Goal: Obtain resource: Download file/media

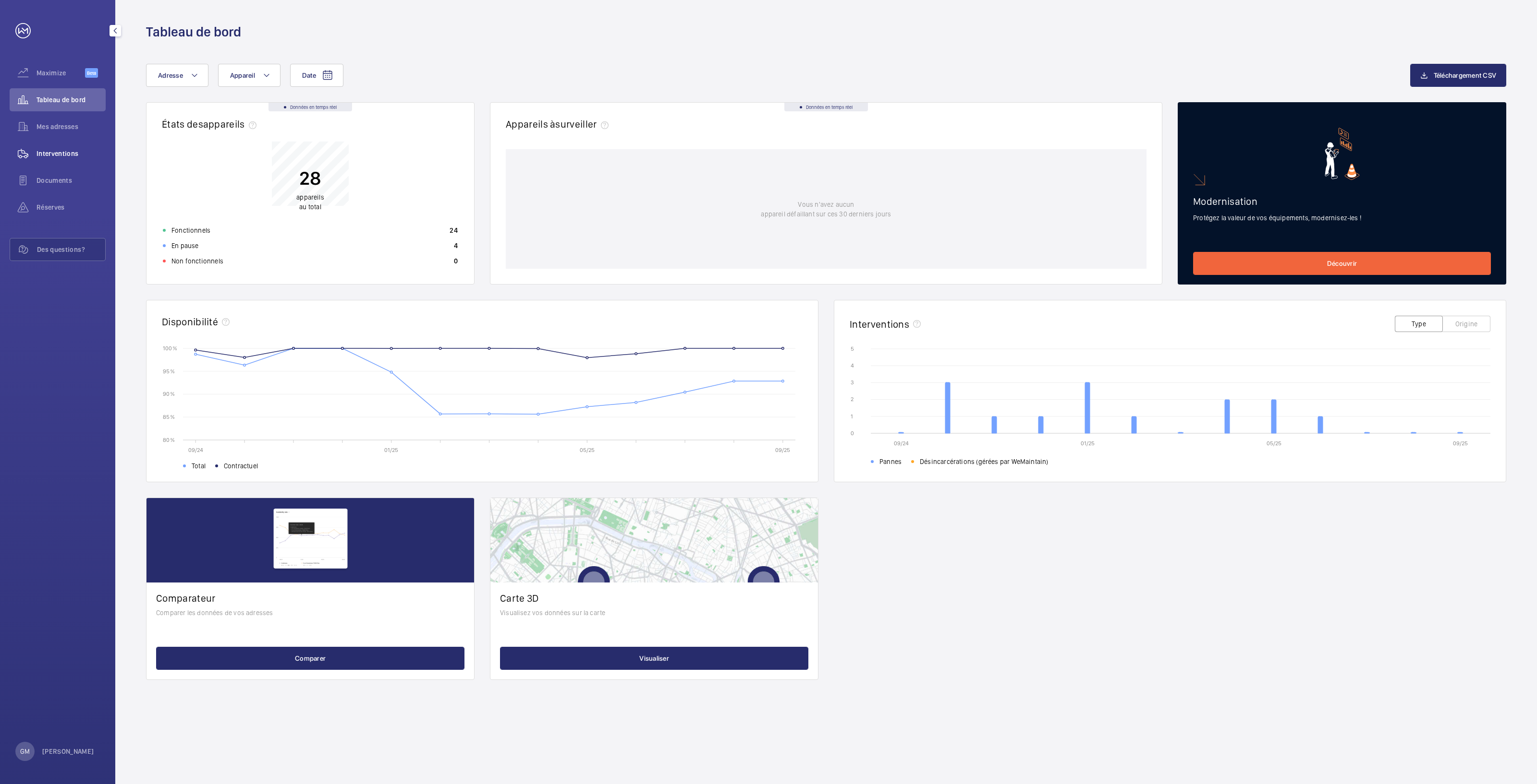
click at [60, 155] on span "Interventions" at bounding box center [71, 153] width 69 height 9
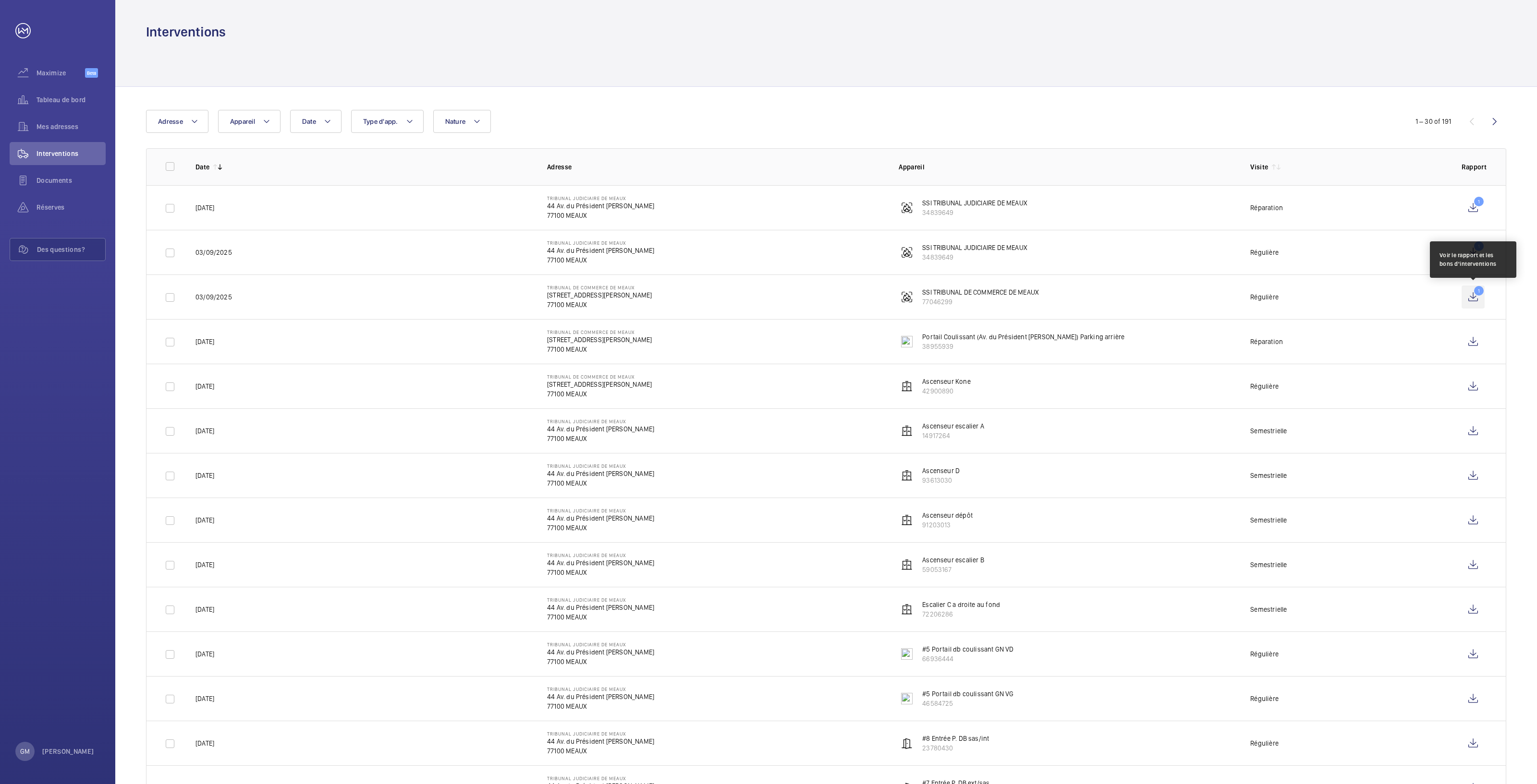
click at [1476, 297] on wm-front-icon-button "1" at bounding box center [1472, 297] width 23 height 23
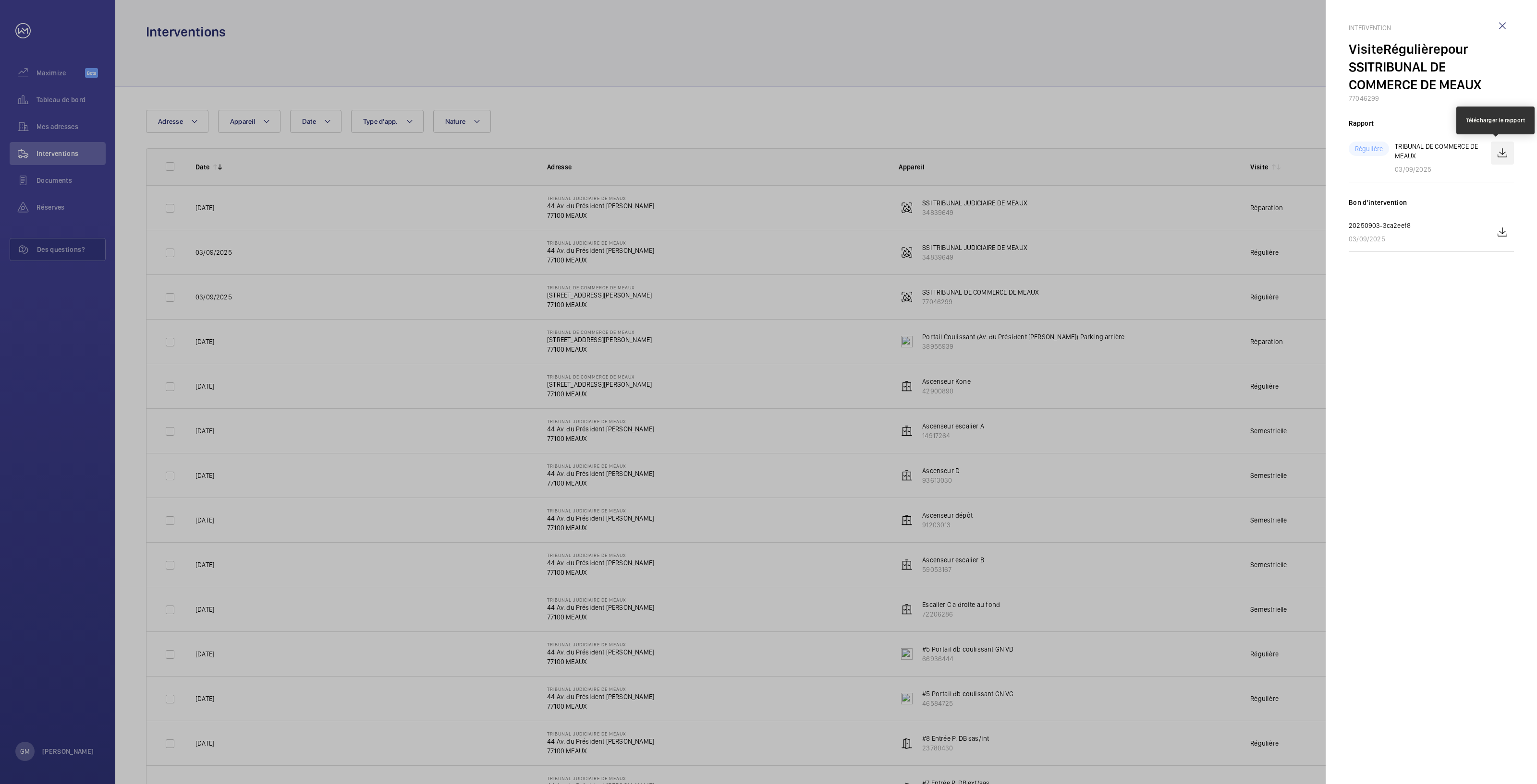
click at [1505, 155] on wm-front-icon-button at bounding box center [1502, 153] width 23 height 23
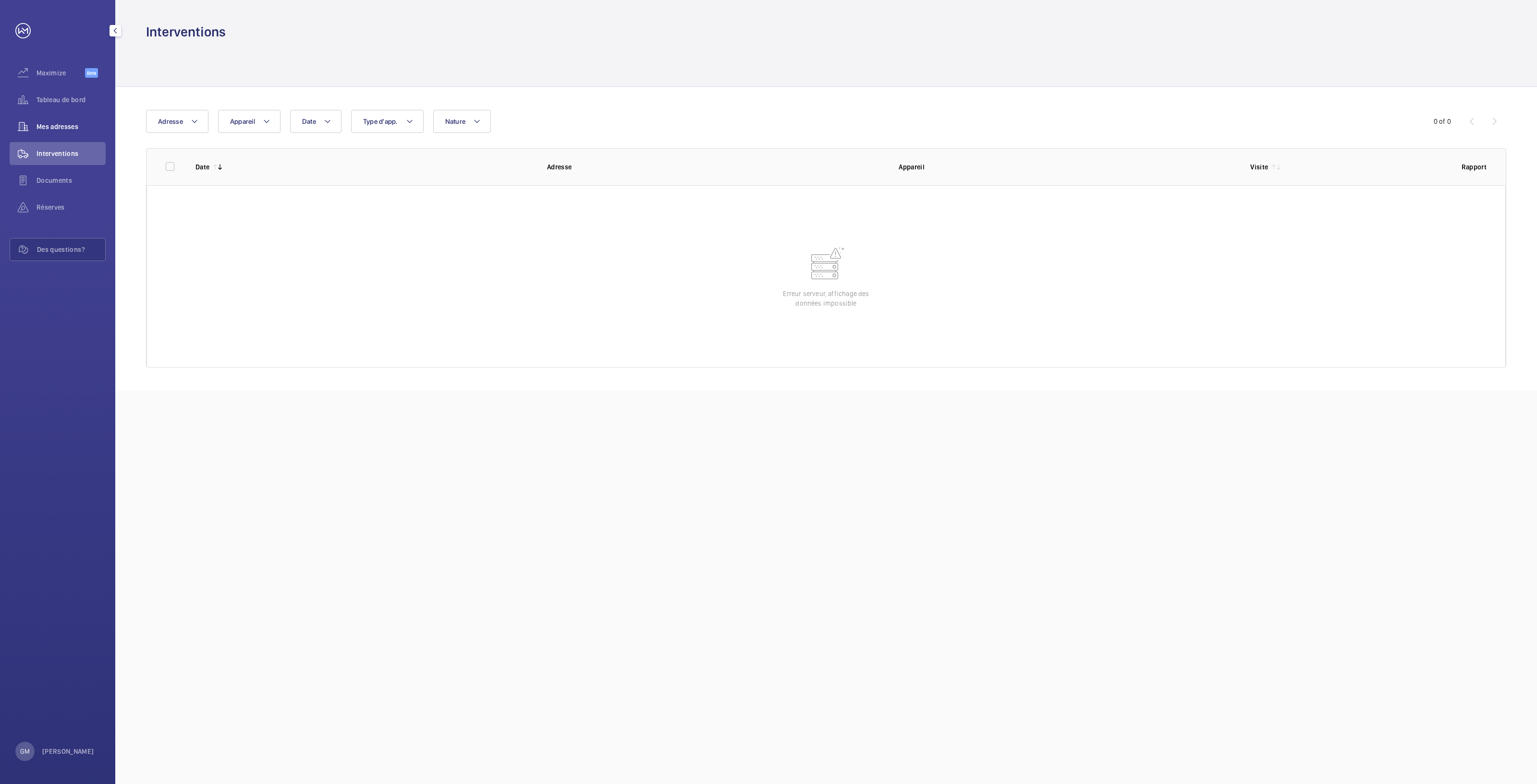
click at [61, 135] on div "Mes adresses" at bounding box center [57, 126] width 96 height 23
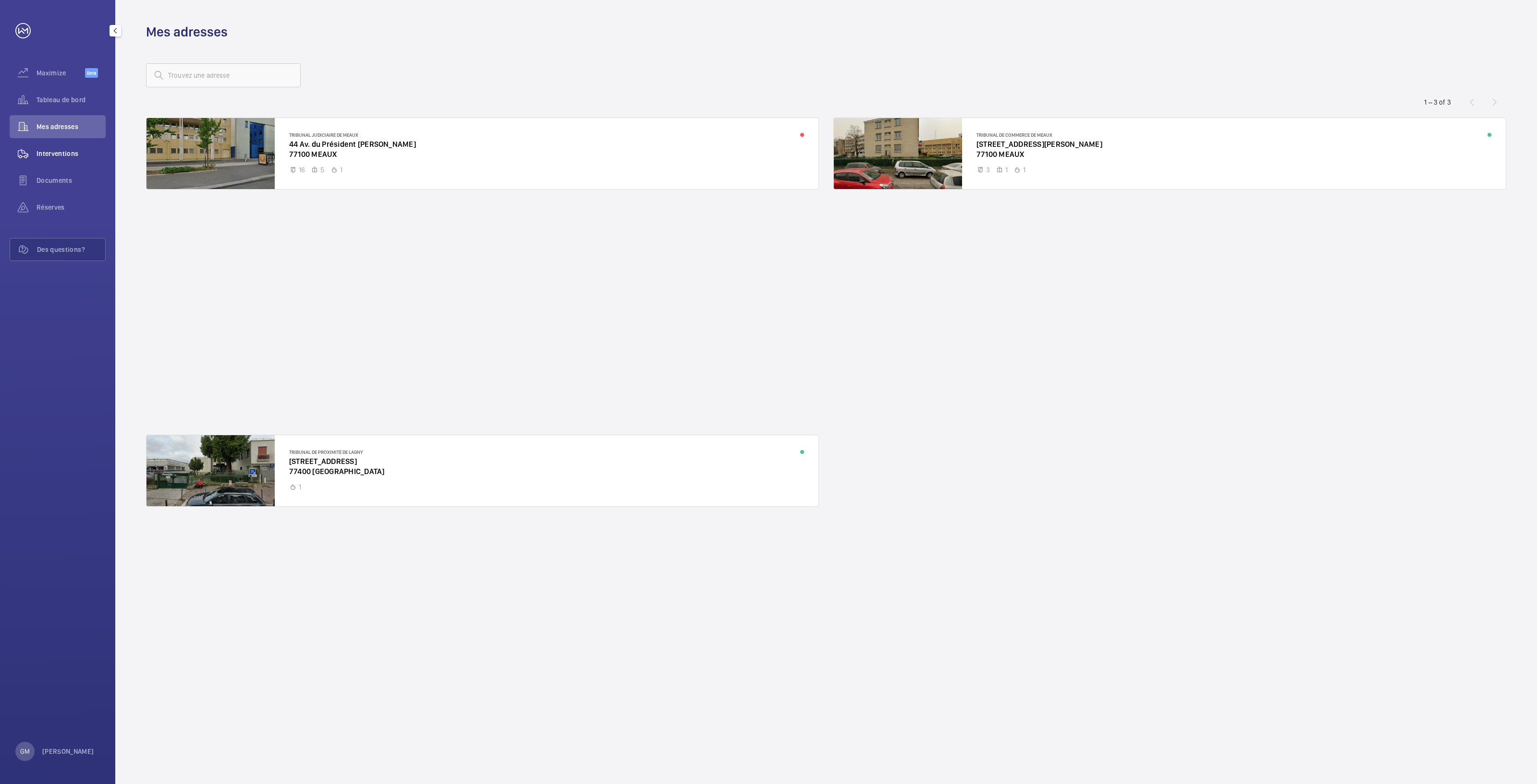
click at [57, 154] on span "Interventions" at bounding box center [71, 153] width 69 height 9
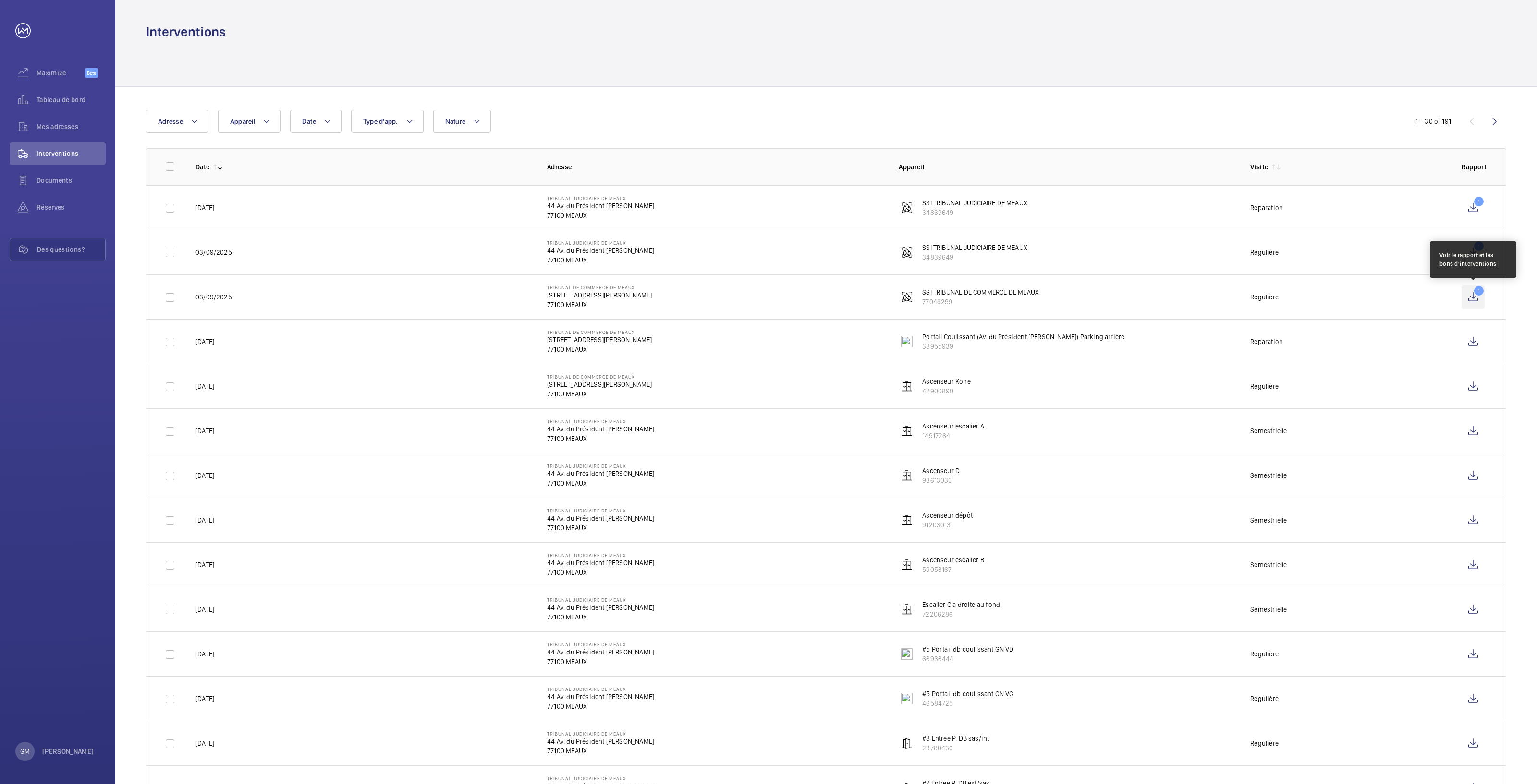
click at [1478, 299] on wm-front-icon-button "1" at bounding box center [1472, 297] width 23 height 23
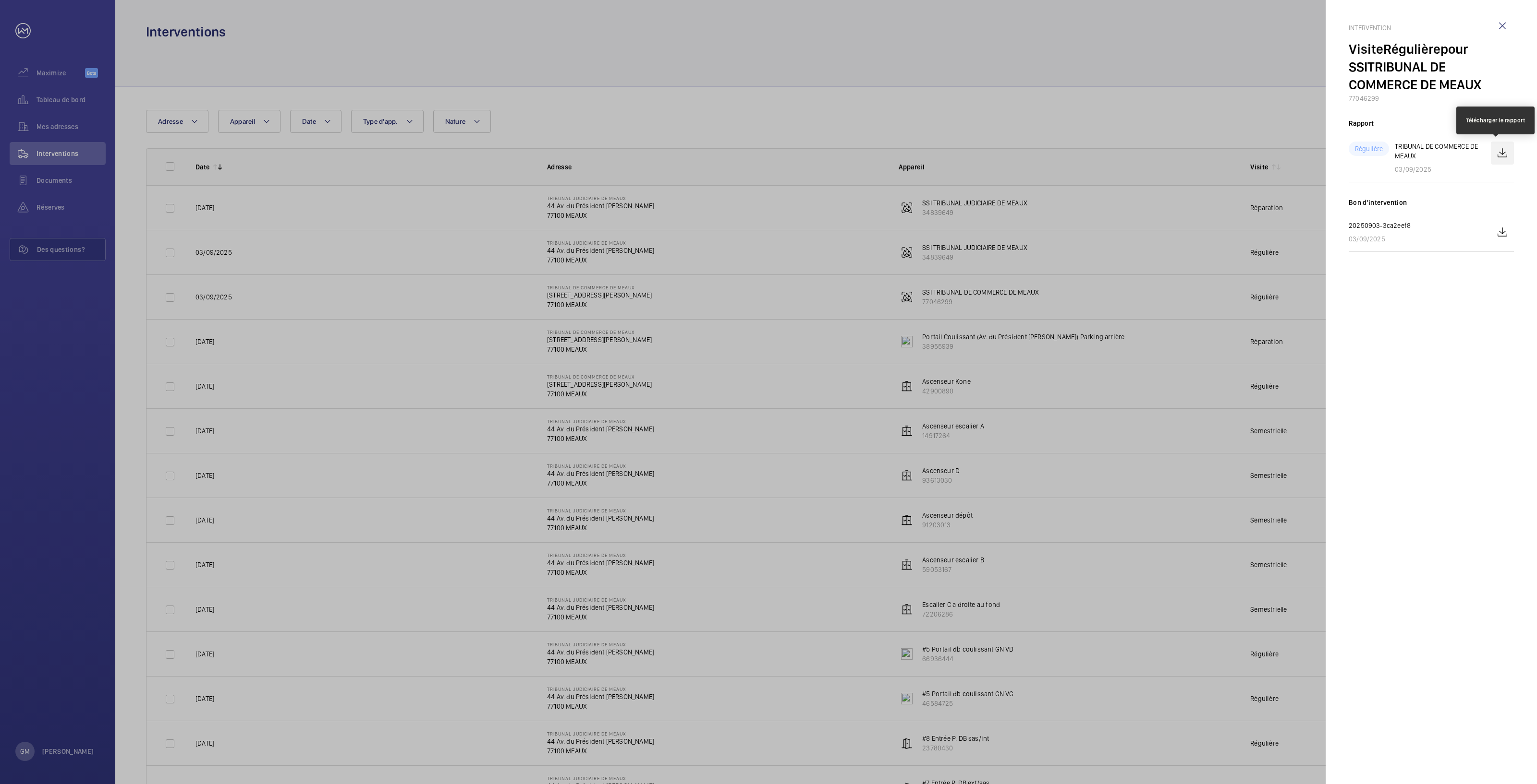
click at [1497, 156] on wm-front-icon-button at bounding box center [1502, 153] width 23 height 23
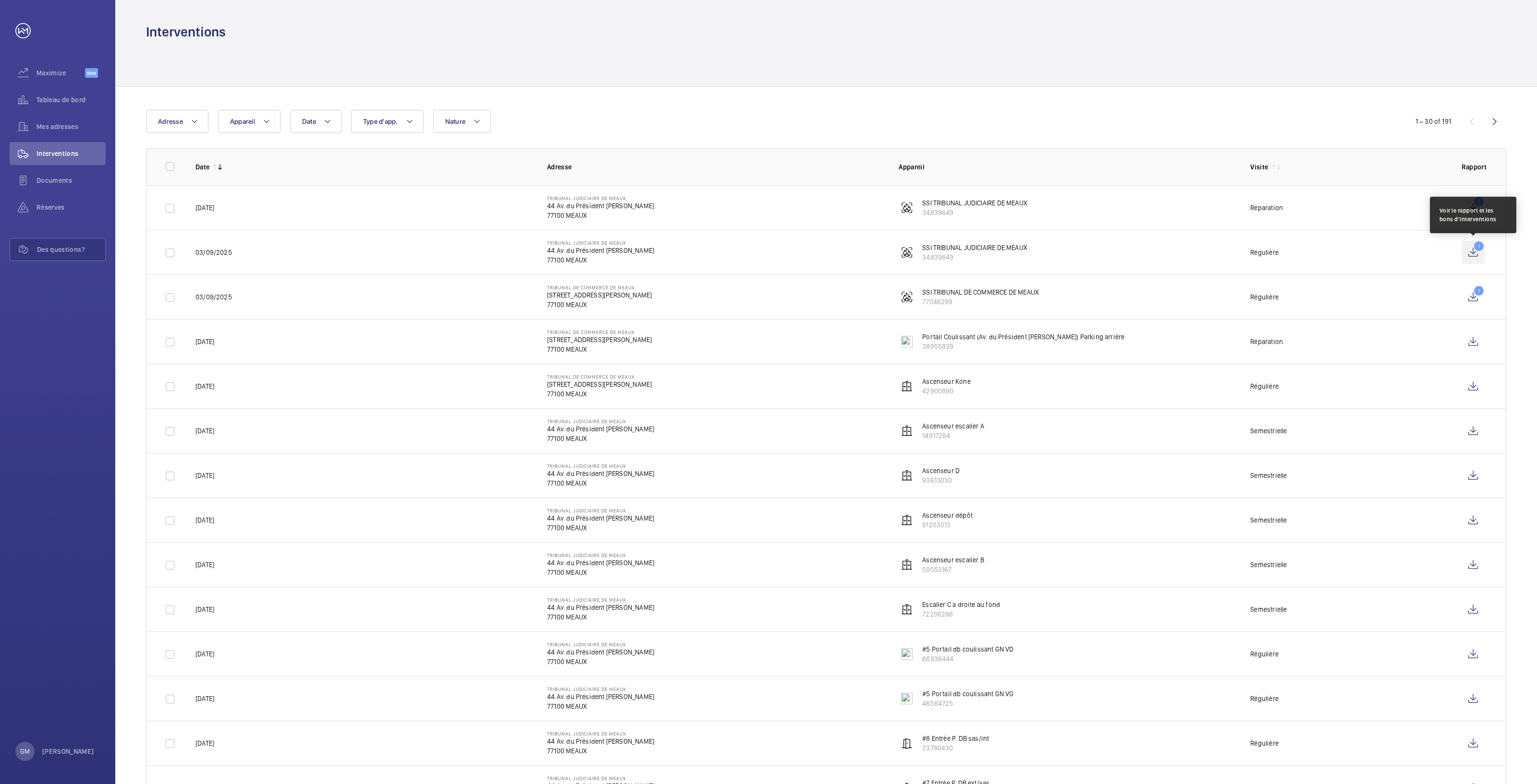
click at [1477, 251] on wm-front-icon-button "1" at bounding box center [1472, 252] width 23 height 23
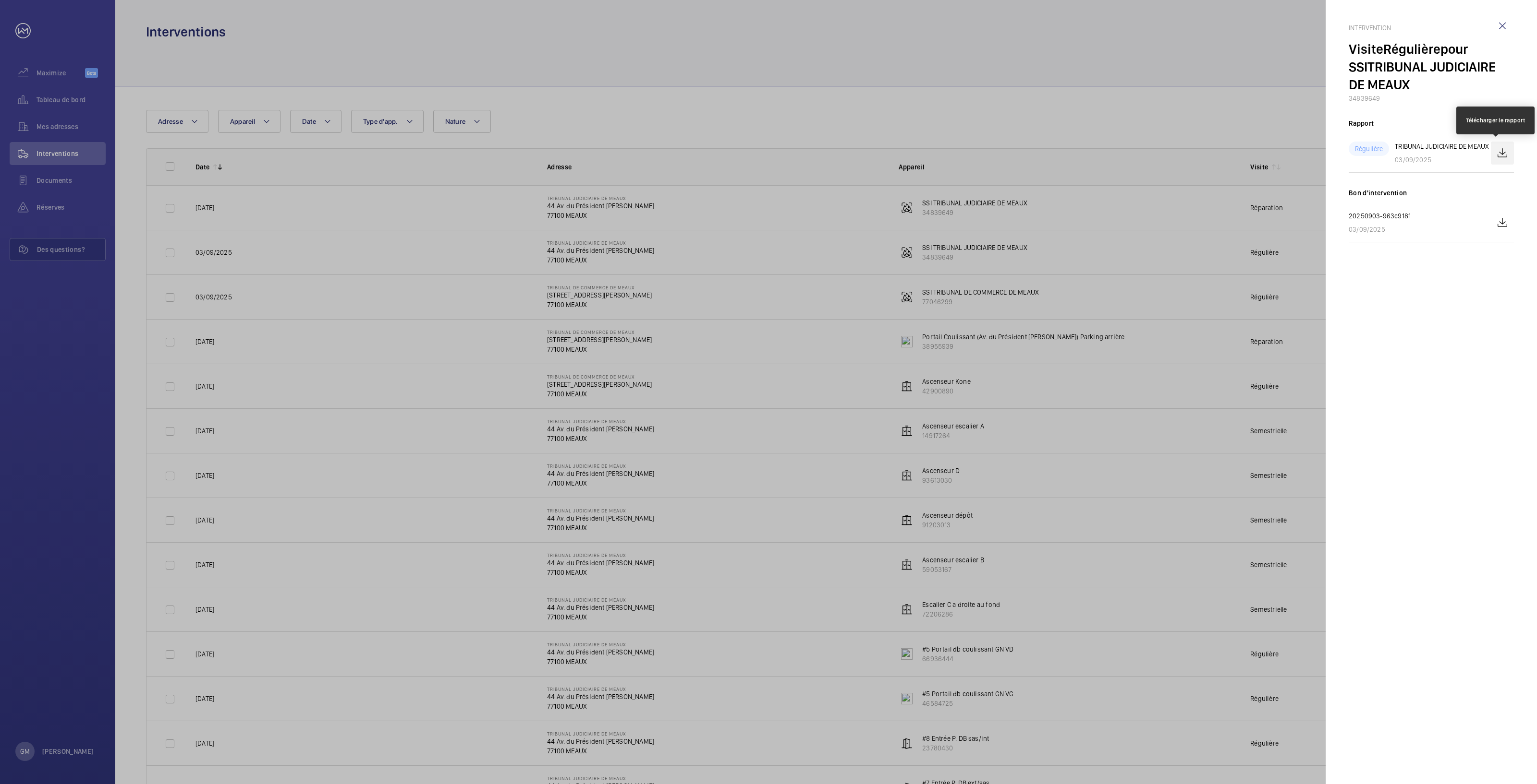
click at [1497, 156] on wm-front-icon-button at bounding box center [1502, 153] width 23 height 23
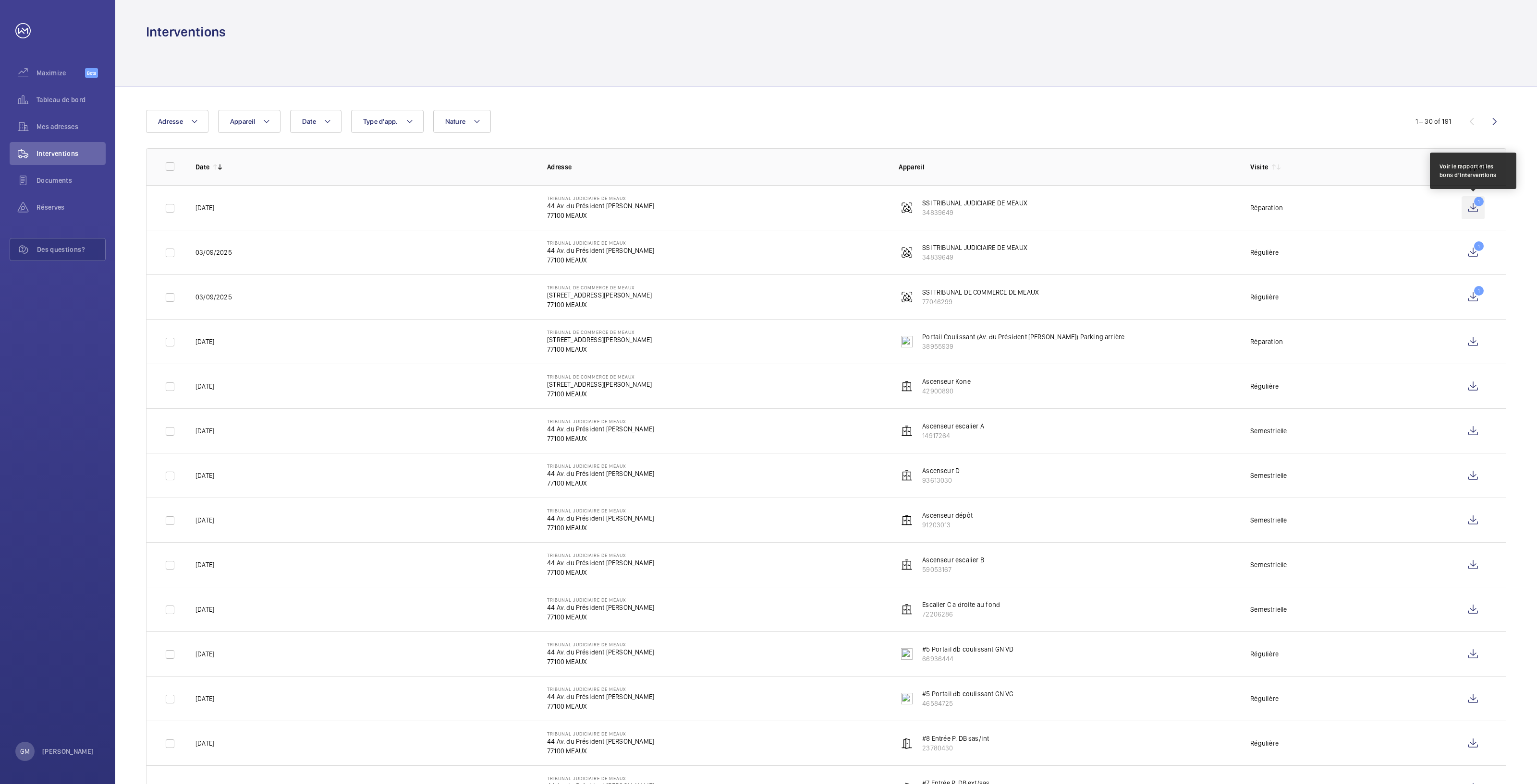
click at [1473, 203] on wm-front-icon-button "1" at bounding box center [1472, 207] width 23 height 23
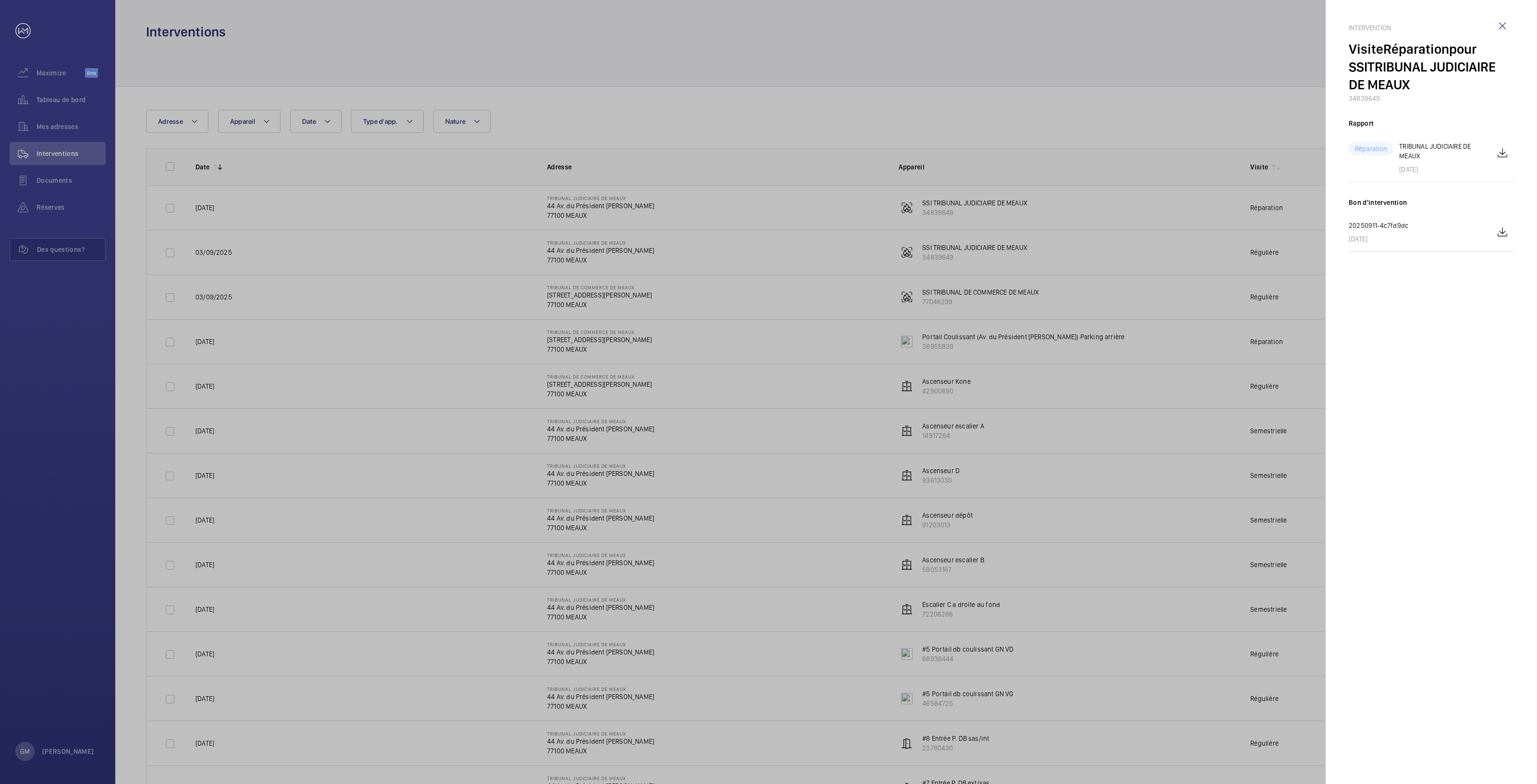
click at [1517, 155] on mat-sidenav "Intervention Visite Réparation pour SSI TRIBUNAL JUDICIAIRE DE MEAUX 34839649 R…" at bounding box center [1431, 392] width 212 height 784
click at [1507, 154] on wm-front-icon-button at bounding box center [1502, 153] width 23 height 23
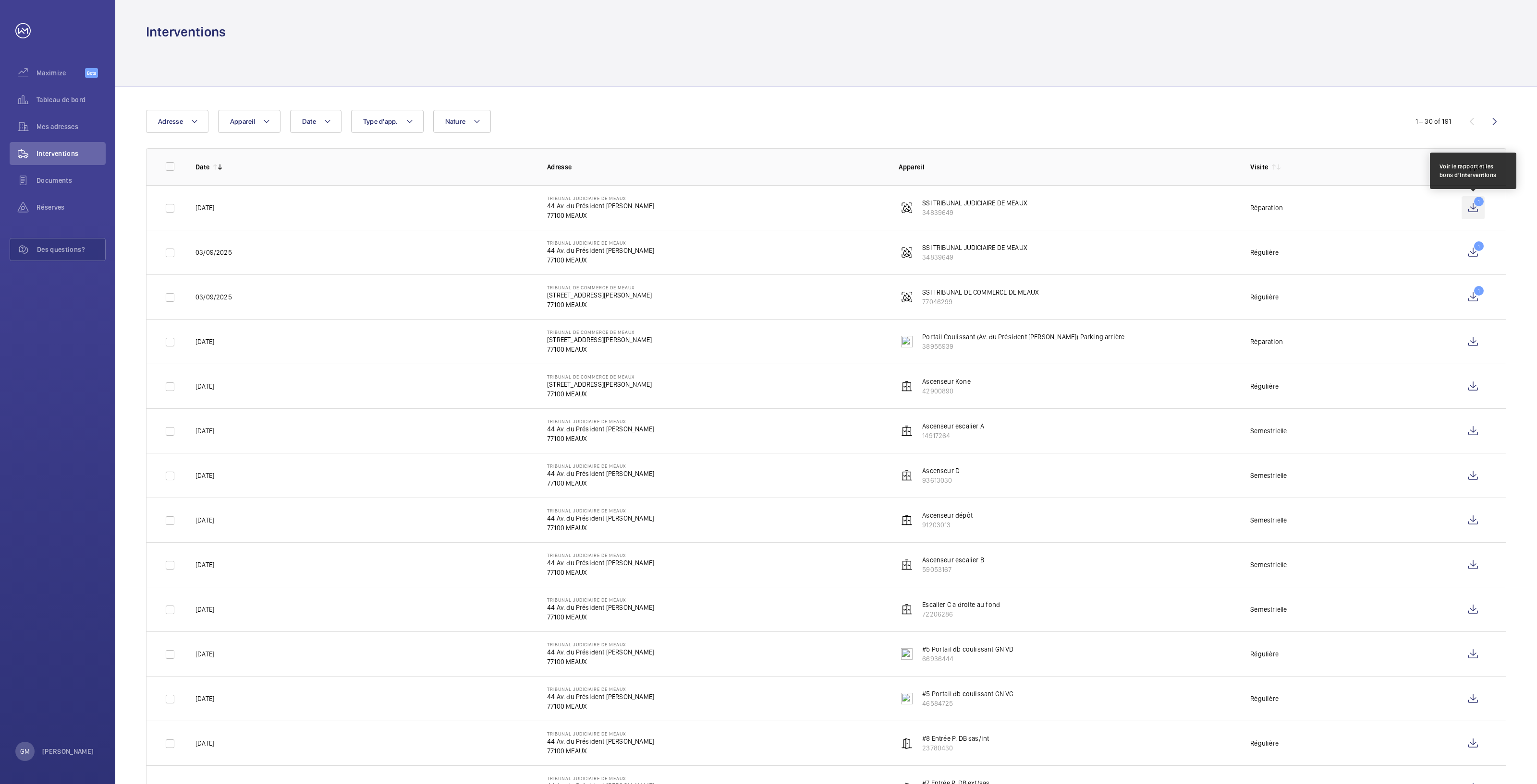
click at [1469, 200] on wm-front-icon-button "1" at bounding box center [1472, 207] width 23 height 23
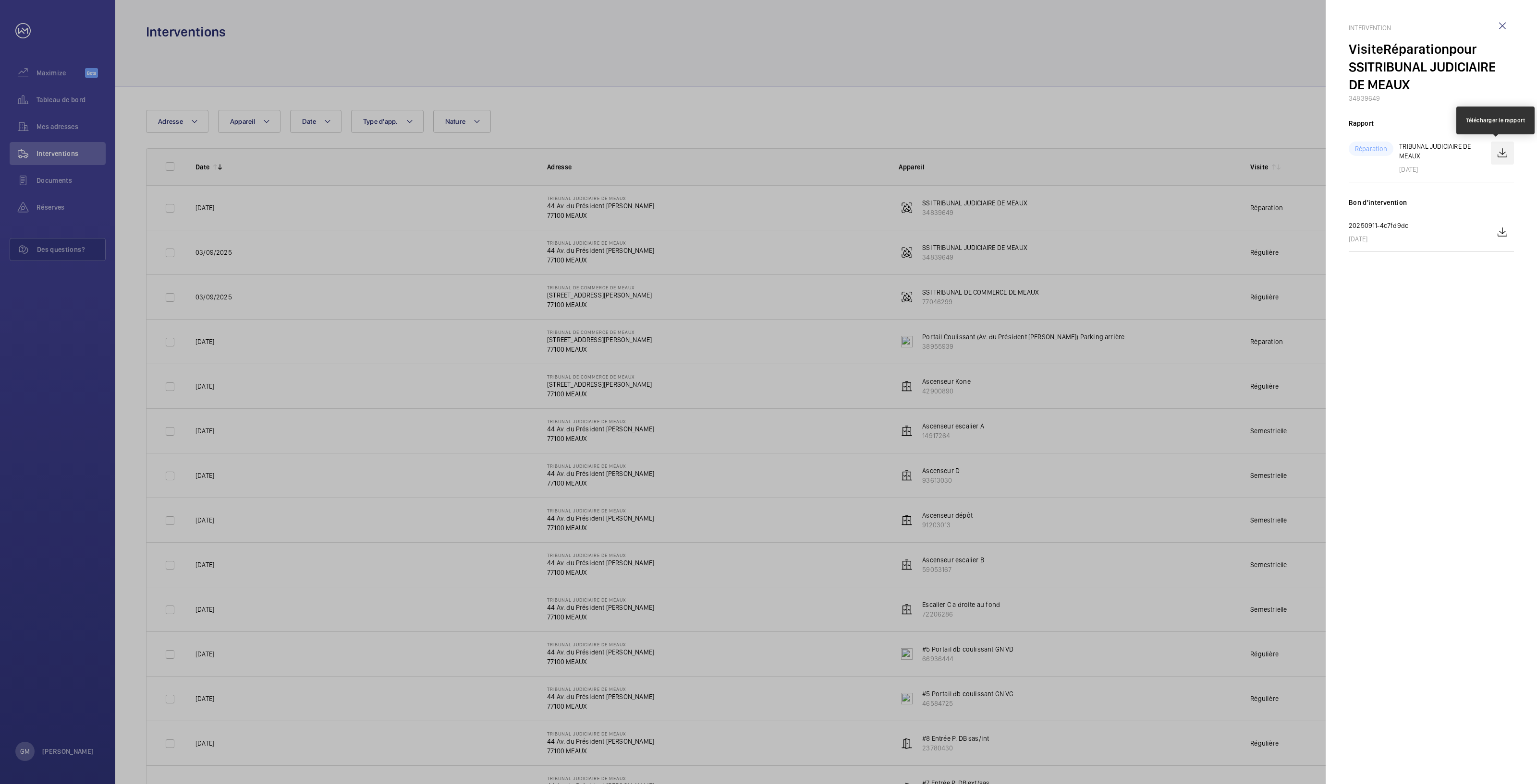
click at [1507, 155] on wm-front-icon-button at bounding box center [1502, 153] width 23 height 23
